Goal: Register for event/course

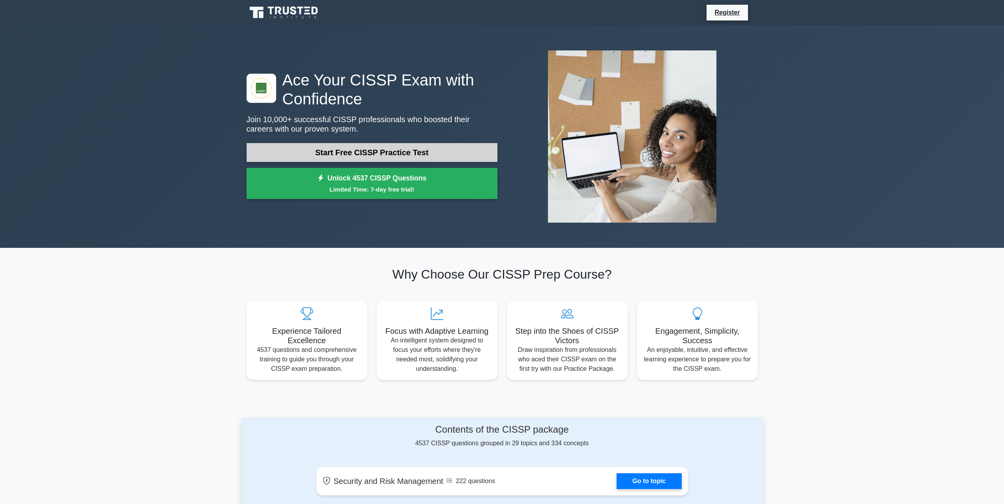
click at [337, 156] on link "Start Free CISSP Practice Test" at bounding box center [371, 152] width 251 height 19
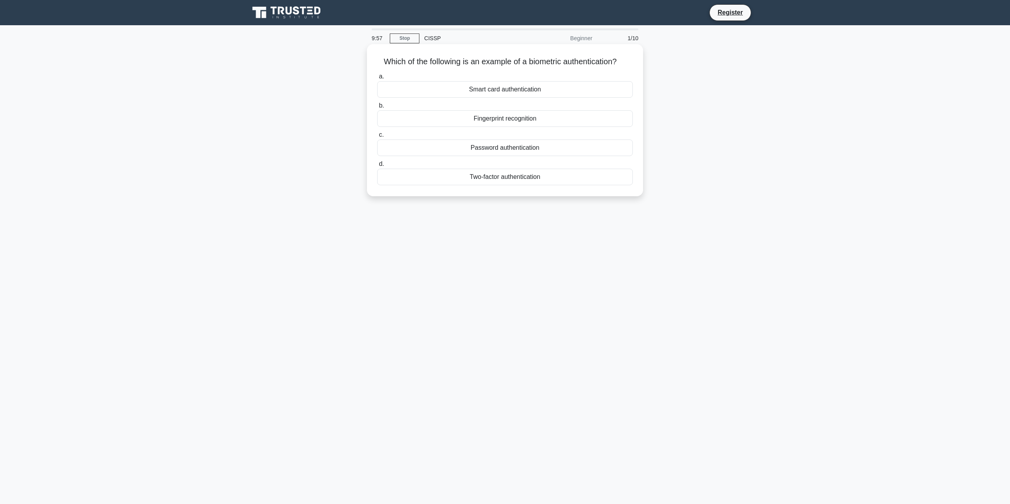
click at [508, 116] on div "Fingerprint recognition" at bounding box center [505, 118] width 256 height 17
click at [377, 108] on input "b. Fingerprint recognition" at bounding box center [377, 105] width 0 height 5
click at [528, 122] on div "Authentication" at bounding box center [505, 118] width 256 height 17
click at [377, 108] on input "b. Authentication" at bounding box center [377, 105] width 0 height 5
click at [470, 95] on div "Secure service" at bounding box center [505, 89] width 256 height 17
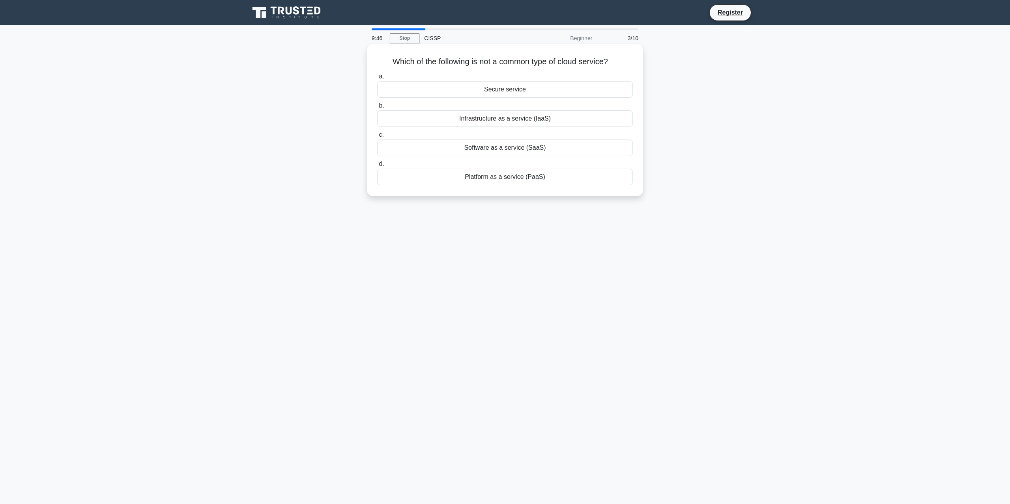
click at [377, 79] on input "a. Secure service" at bounding box center [377, 76] width 0 height 5
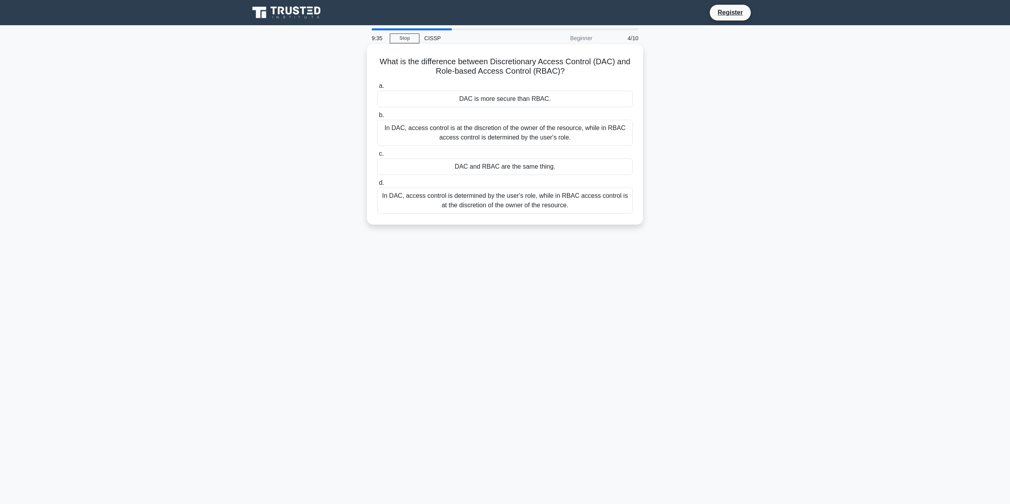
click at [447, 134] on div "In DAC, access control is at the discretion of the owner of the resource, while…" at bounding box center [505, 133] width 256 height 26
click at [377, 118] on input "b. In DAC, access control is at the discretion of the owner of the resource, wh…" at bounding box center [377, 115] width 0 height 5
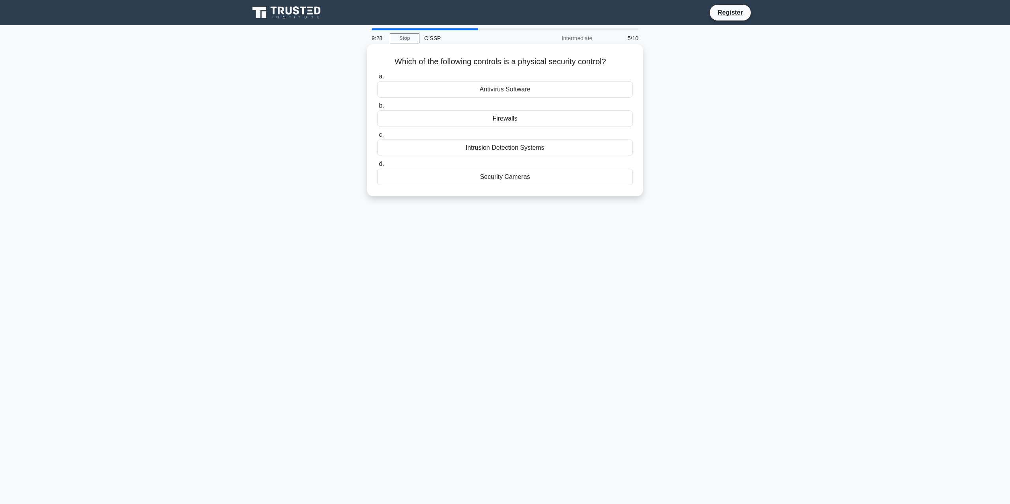
click at [523, 181] on div "Security Cameras" at bounding box center [505, 177] width 256 height 17
click at [377, 167] on input "d. Security Cameras" at bounding box center [377, 164] width 0 height 5
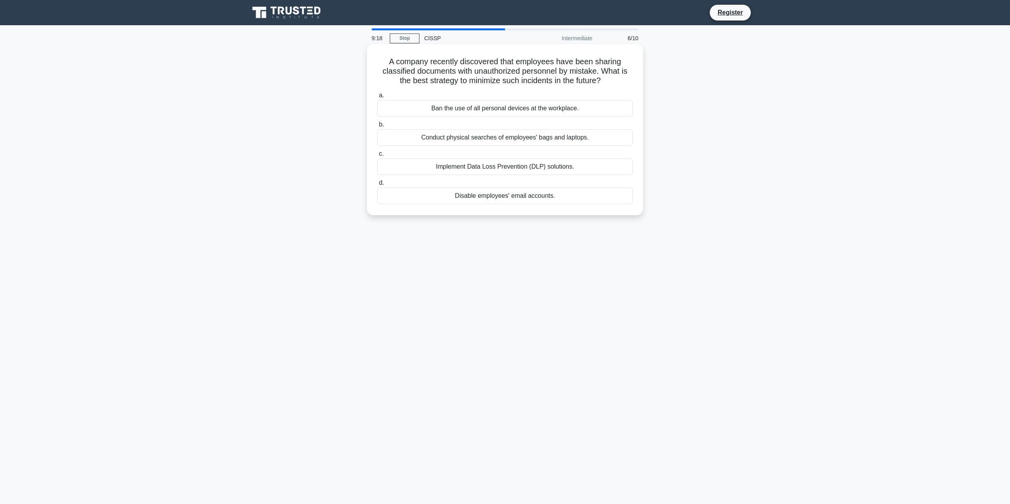
click at [513, 169] on div "Implement Data Loss Prevention (DLP) solutions." at bounding box center [505, 167] width 256 height 17
click at [377, 157] on input "c. Implement Data Loss Prevention (DLP) solutions." at bounding box center [377, 153] width 0 height 5
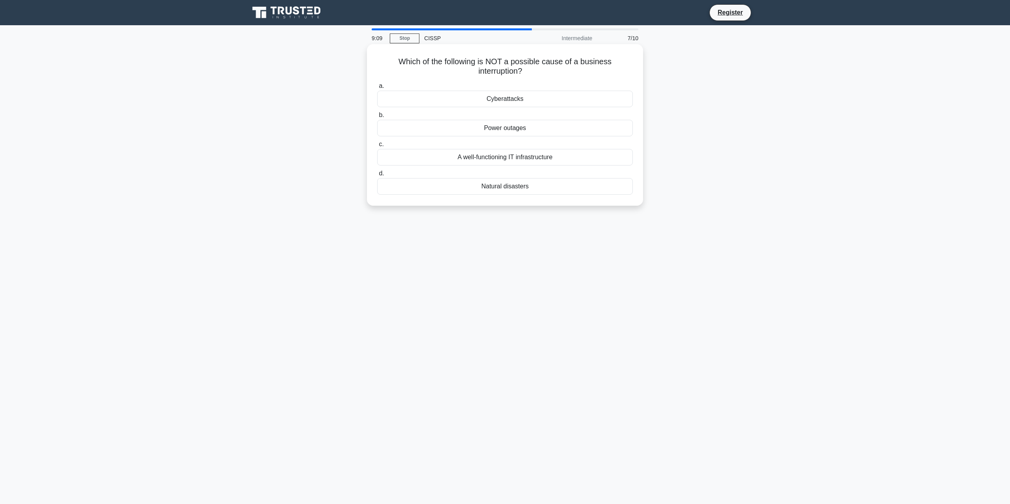
click at [474, 159] on div "A well-functioning IT infrastructure" at bounding box center [505, 157] width 256 height 17
click at [377, 147] on input "c. A well-functioning IT infrastructure" at bounding box center [377, 144] width 0 height 5
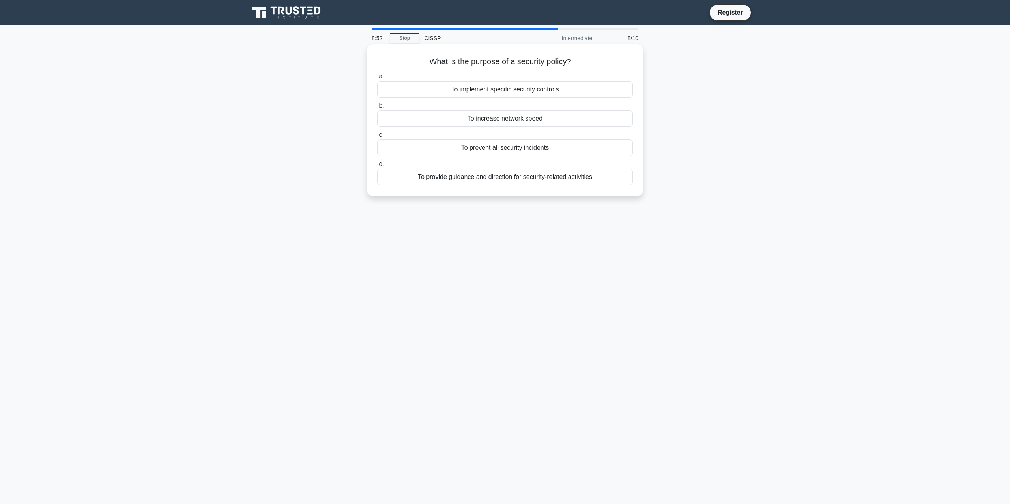
click at [481, 91] on div "To implement specific security controls" at bounding box center [505, 89] width 256 height 17
click at [377, 79] on input "a. To implement specific security controls" at bounding box center [377, 76] width 0 height 5
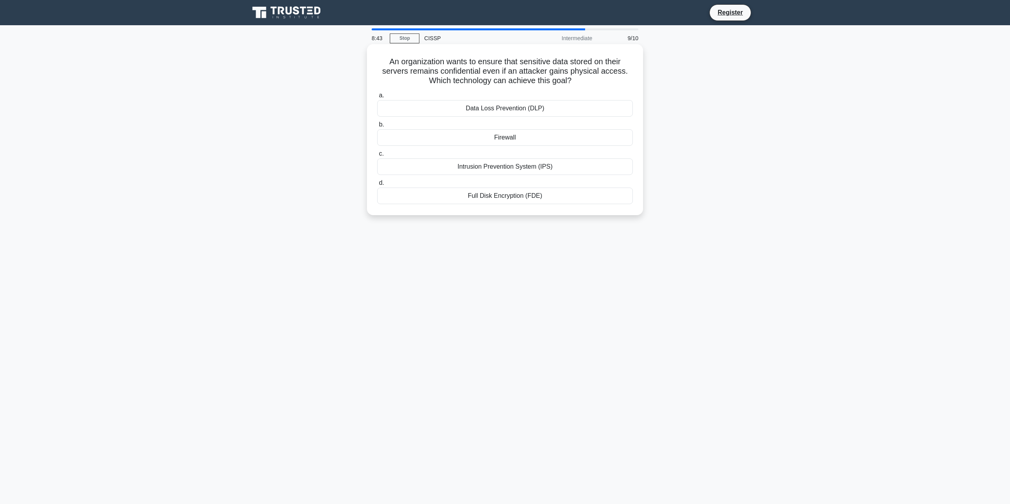
click at [485, 197] on div "Full Disk Encryption (FDE)" at bounding box center [505, 196] width 256 height 17
click at [377, 186] on input "d. Full Disk Encryption (FDE)" at bounding box center [377, 183] width 0 height 5
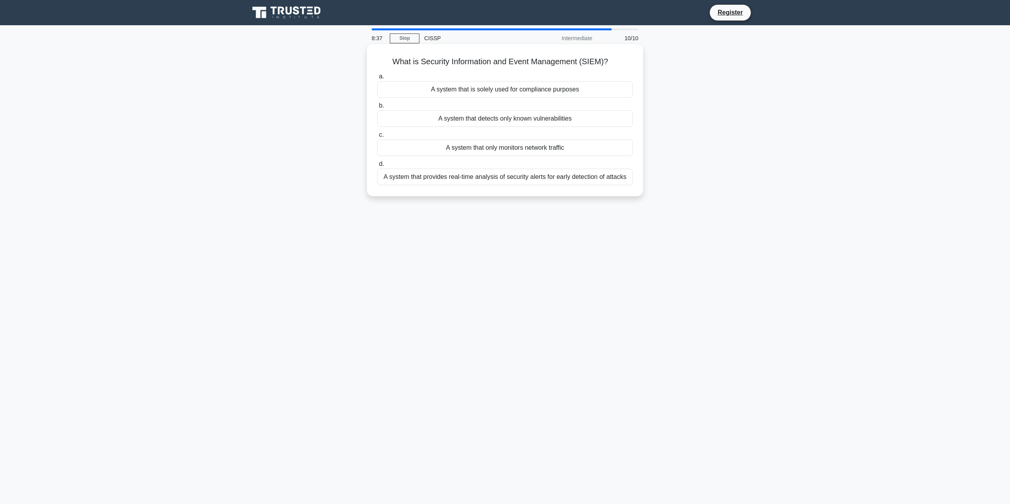
click at [463, 179] on div "A system that provides real-time analysis of security alerts for early detectio…" at bounding box center [505, 177] width 256 height 17
click at [377, 167] on input "d. A system that provides real-time analysis of security alerts for early detec…" at bounding box center [377, 164] width 0 height 5
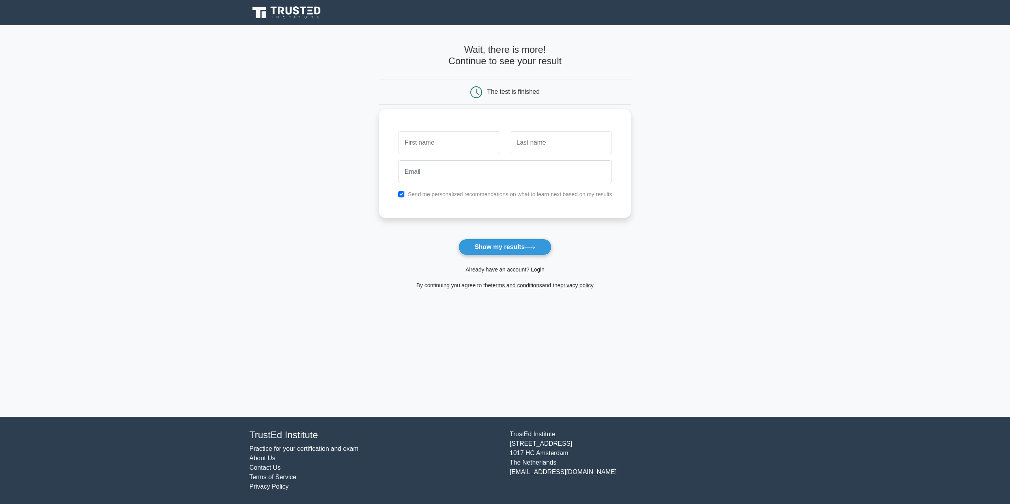
click at [459, 142] on input "text" at bounding box center [449, 142] width 102 height 23
type input "[PERSON_NAME]"
click at [476, 168] on input "email" at bounding box center [505, 171] width 214 height 23
type input "oconnor.joseph.aaron@gmail.com"
click at [403, 195] on input "checkbox" at bounding box center [401, 194] width 6 height 6
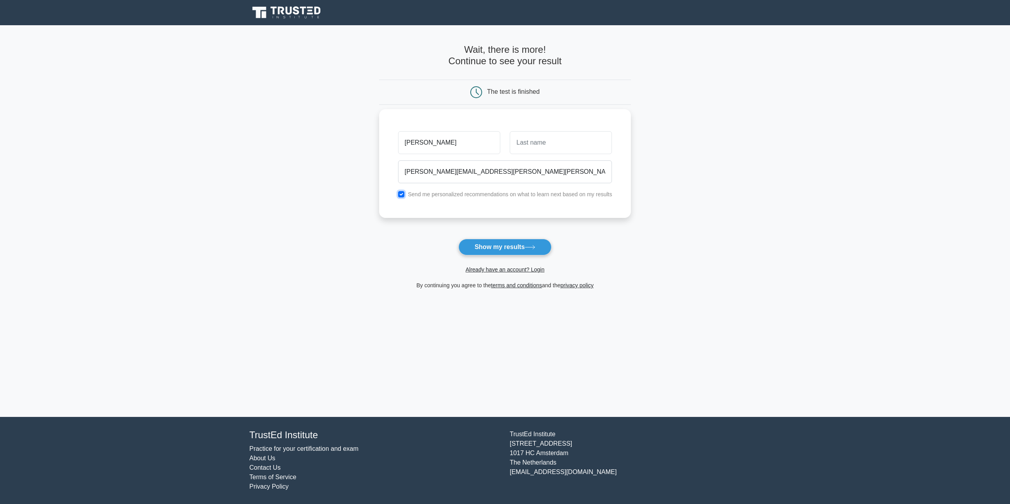
checkbox input "false"
click at [486, 244] on button "Show my results" at bounding box center [504, 247] width 93 height 17
type input "Oc"
click at [490, 246] on button "Show my results" at bounding box center [504, 247] width 93 height 17
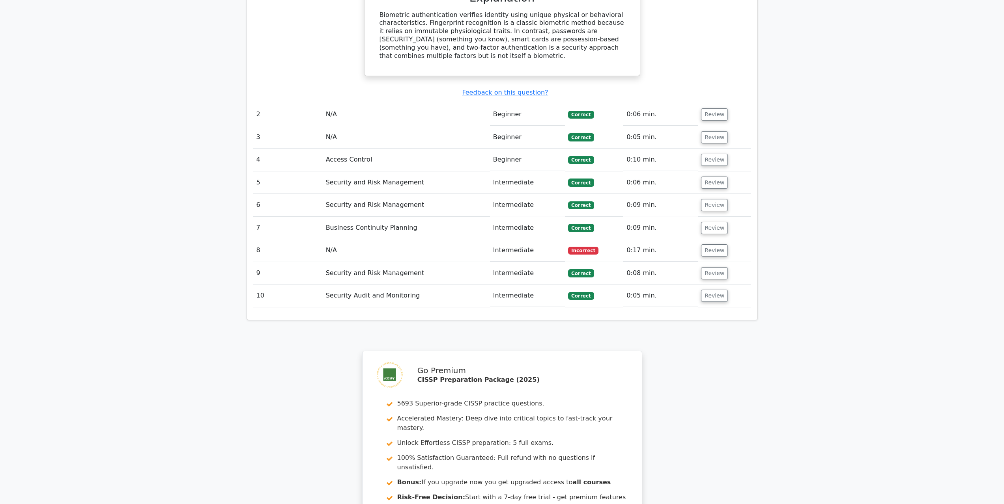
scroll to position [789, 0]
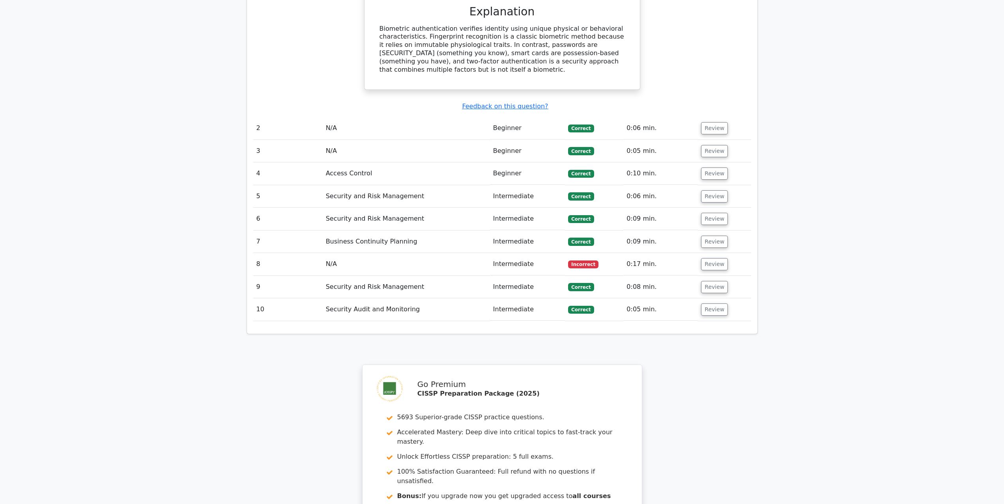
click at [334, 253] on td "N/A" at bounding box center [406, 264] width 167 height 22
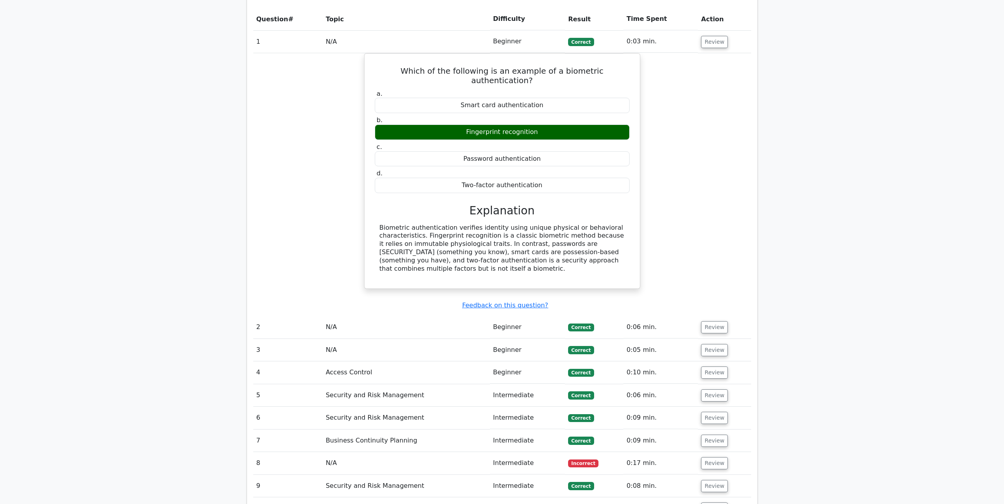
scroll to position [592, 0]
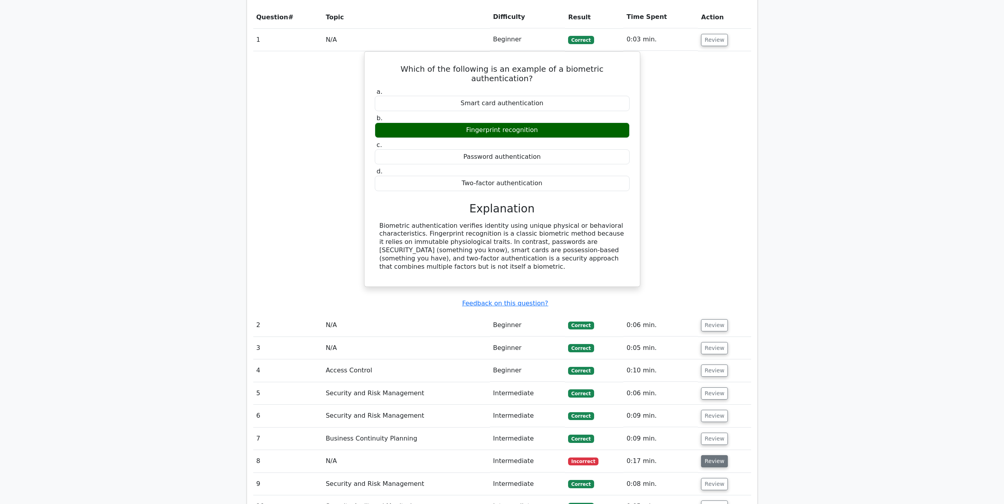
click at [711, 455] on button "Review" at bounding box center [714, 461] width 27 height 12
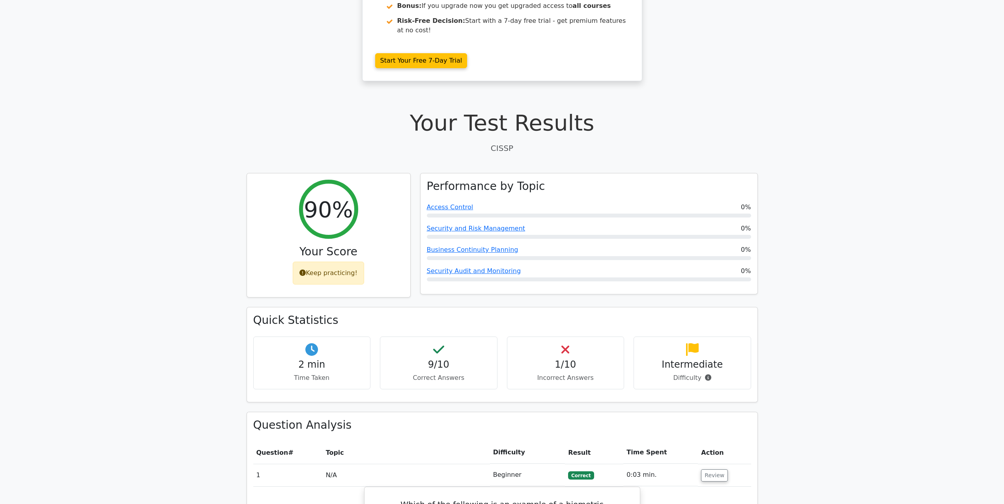
scroll to position [0, 0]
